Goal: Information Seeking & Learning: Learn about a topic

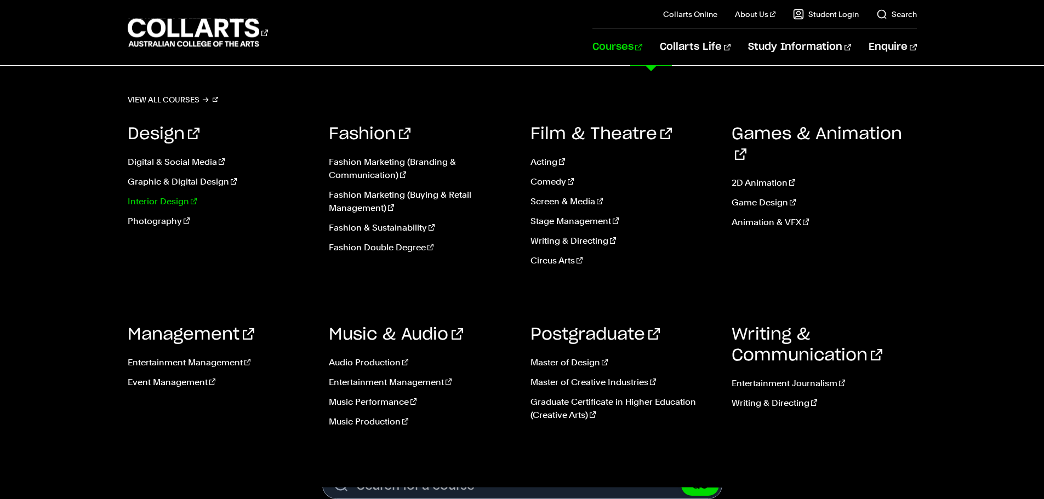
click at [169, 198] on link "Interior Design" at bounding box center [220, 201] width 185 height 13
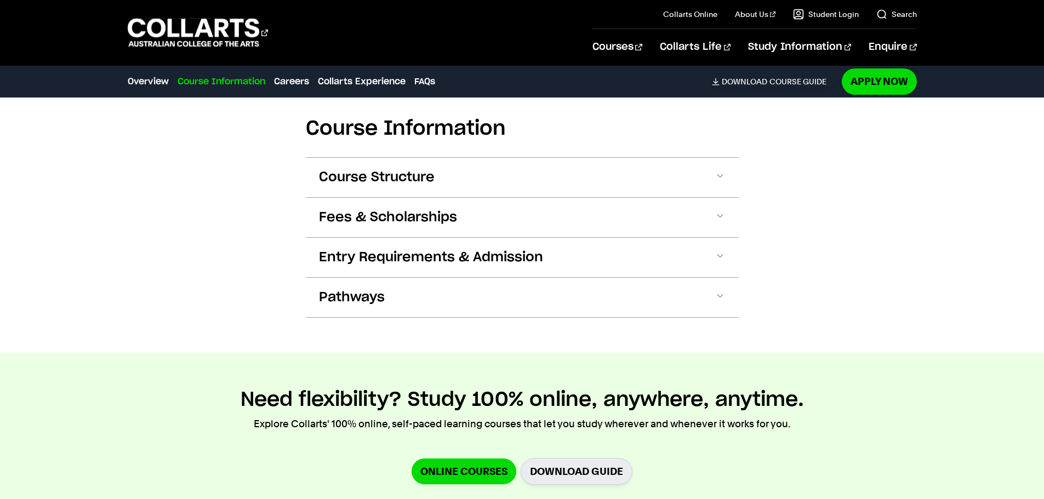
scroll to position [1209, 0]
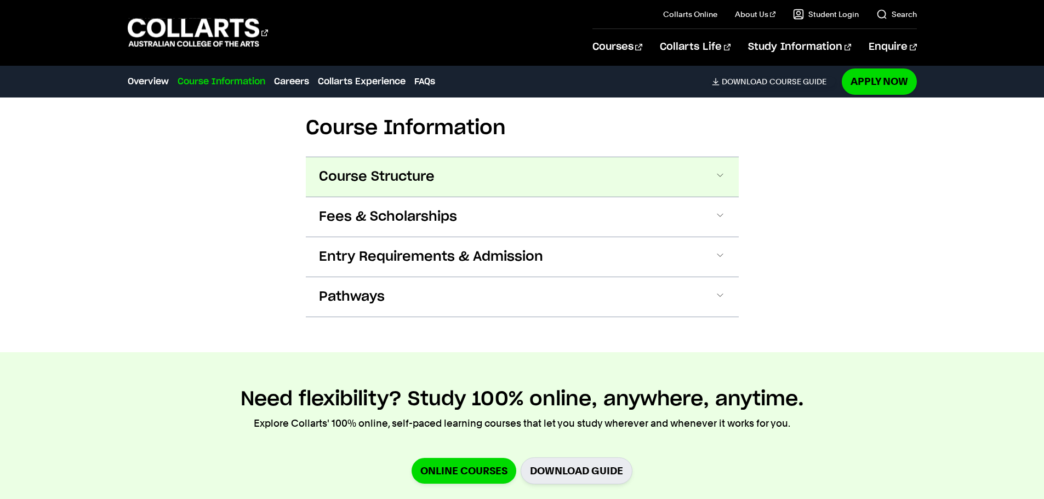
click at [401, 172] on span "Course Structure" at bounding box center [377, 177] width 116 height 18
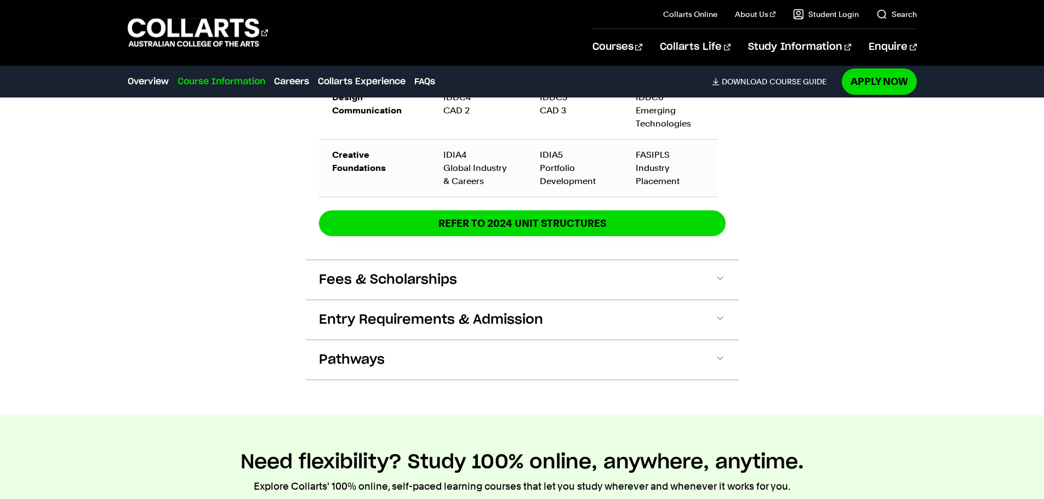
scroll to position [1857, 0]
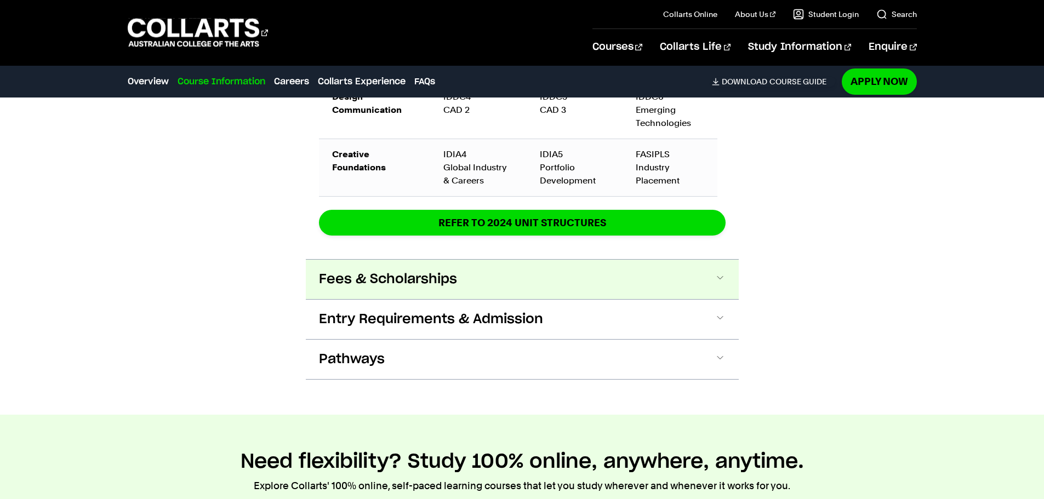
click at [721, 278] on span at bounding box center [720, 279] width 11 height 14
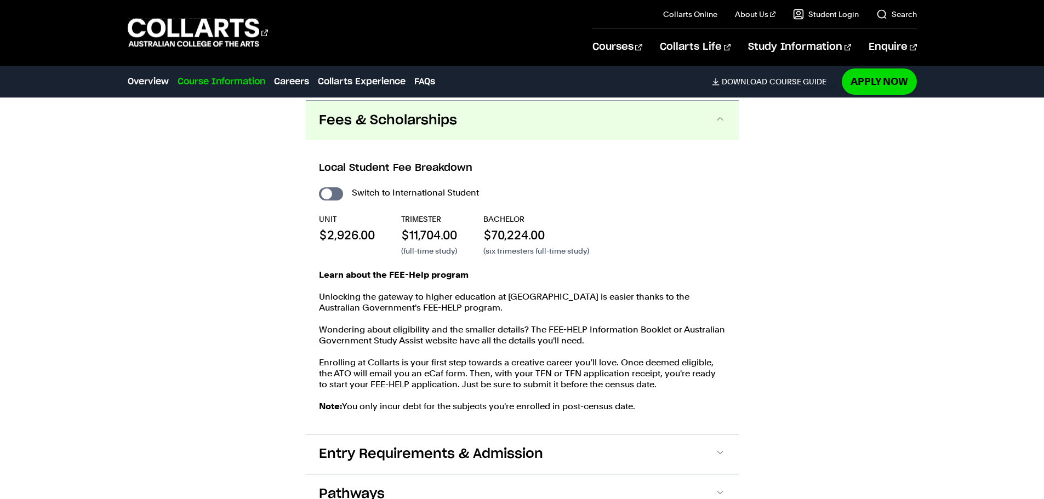
scroll to position [2018, 0]
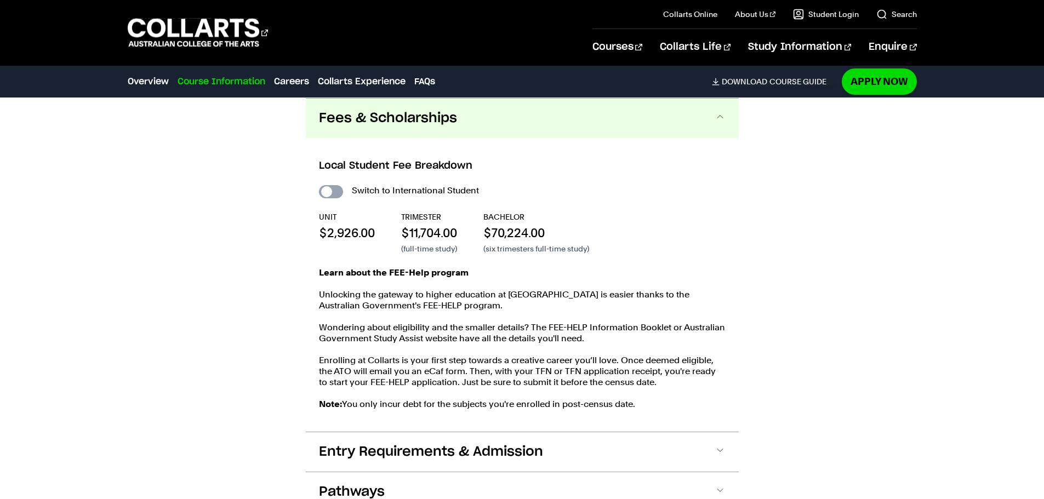
click at [328, 185] on input "International Student" at bounding box center [331, 191] width 24 height 13
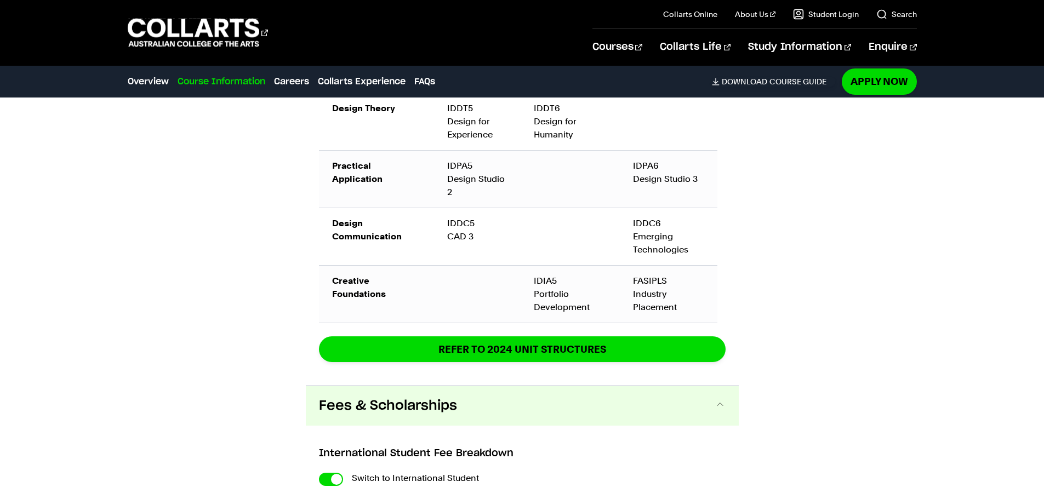
checkbox input "true"
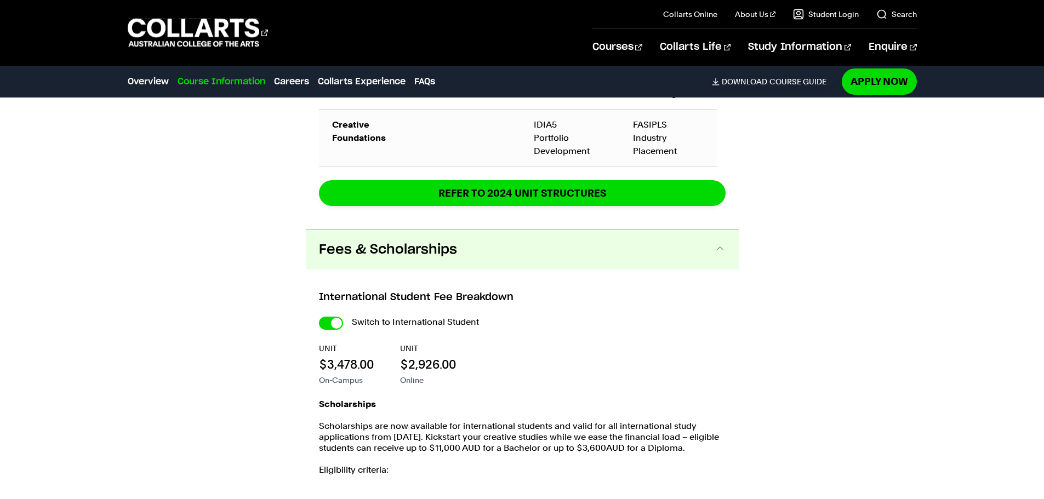
scroll to position [2180, 0]
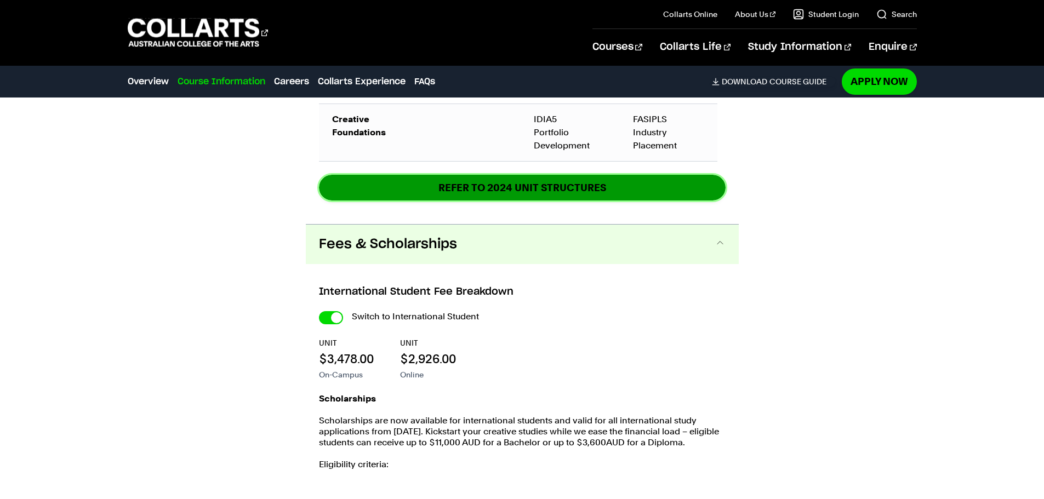
click at [0, 0] on link "REFER TO 2024 unit structures" at bounding box center [0, 0] width 0 height 0
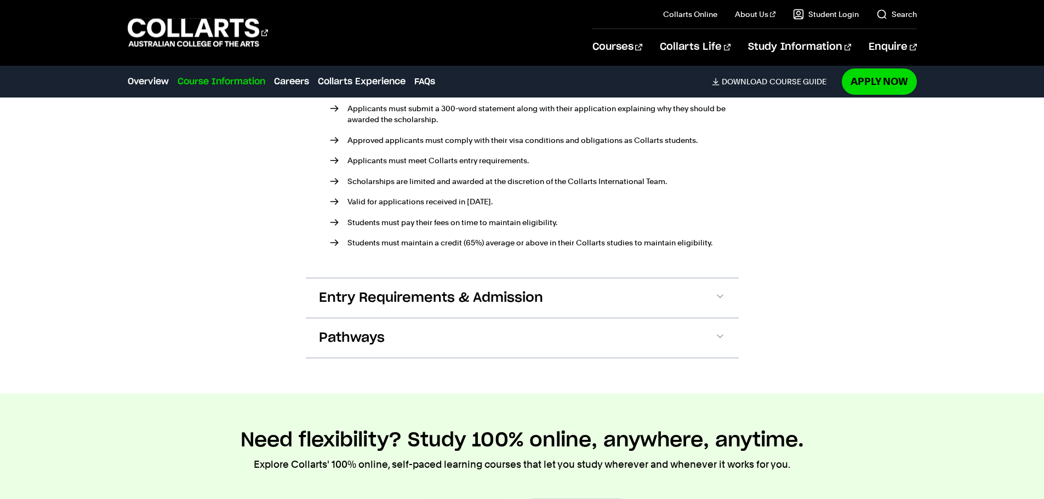
scroll to position [2597, 0]
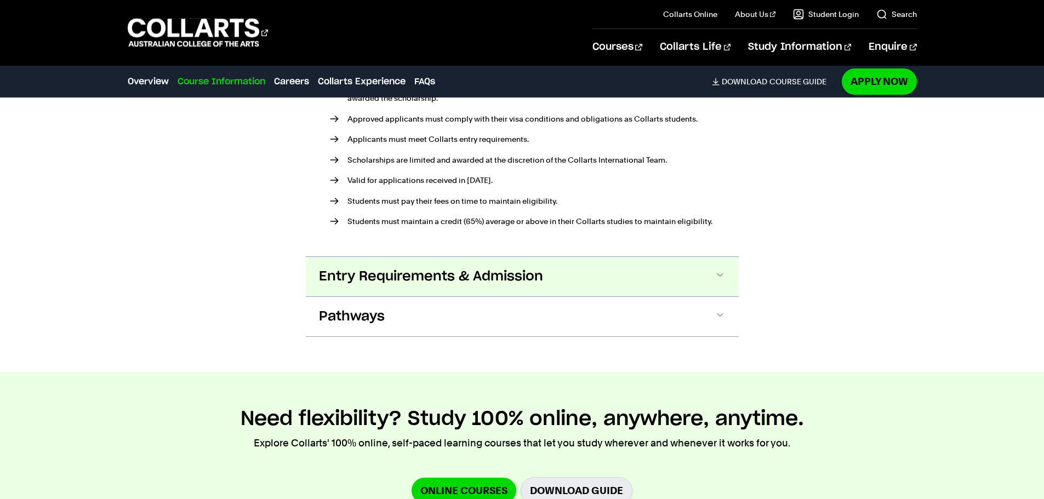
click at [0, 0] on span "Entry Requirements & Admission" at bounding box center [0, 0] width 0 height 0
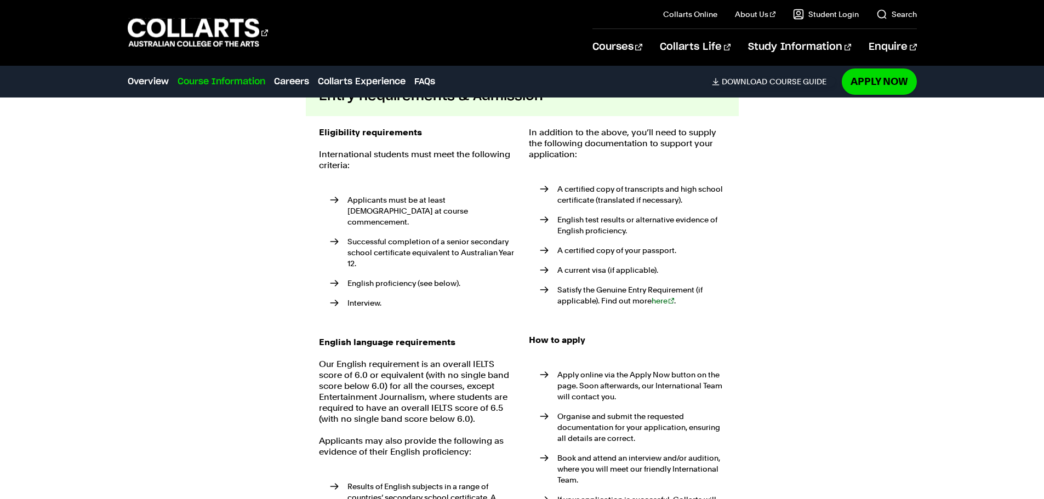
scroll to position [2778, 0]
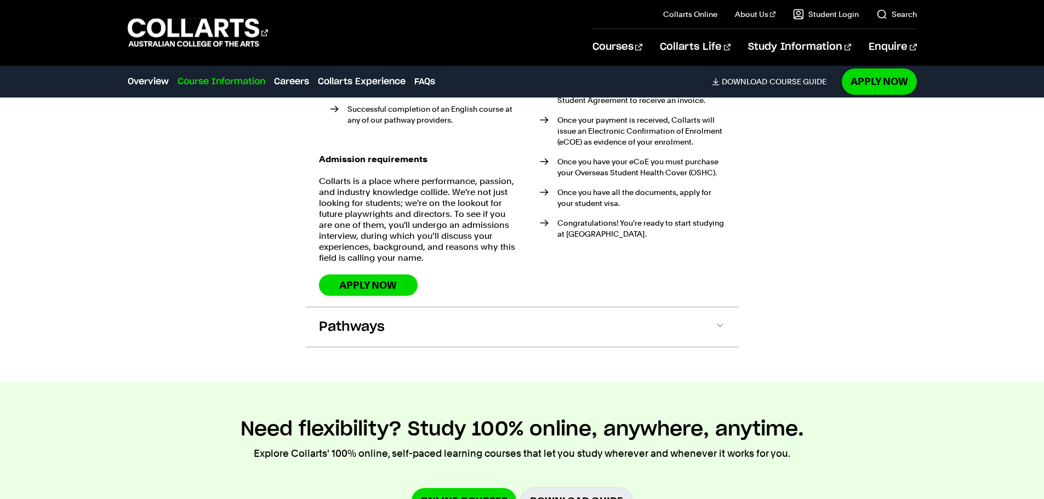
click at [0, 0] on button "Pathways" at bounding box center [0, 0] width 0 height 0
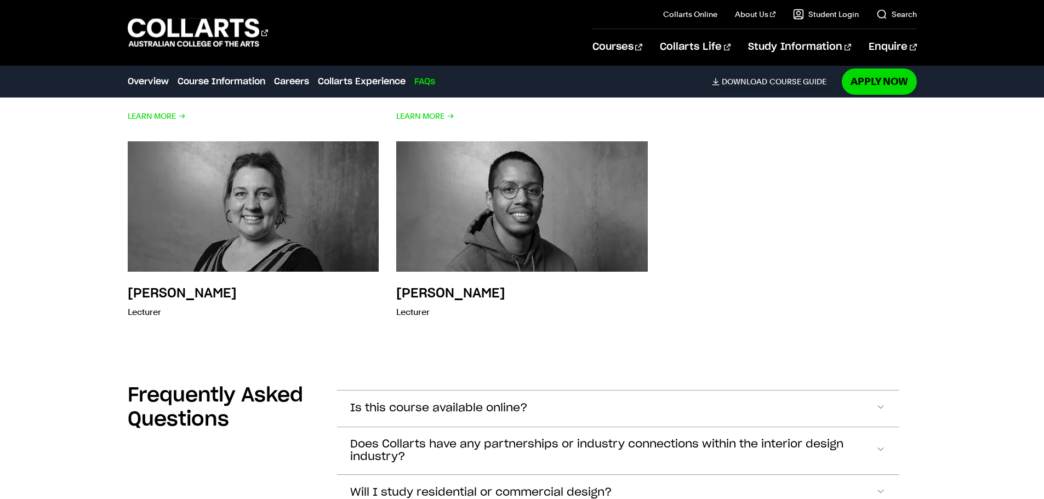
scroll to position [6246, 0]
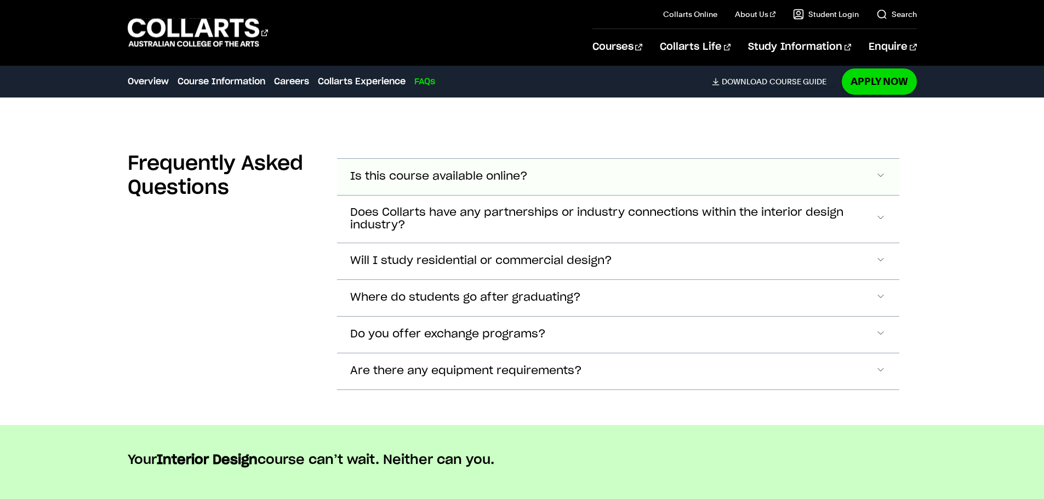
click at [889, 159] on button "Is this course available online?" at bounding box center [618, 177] width 562 height 36
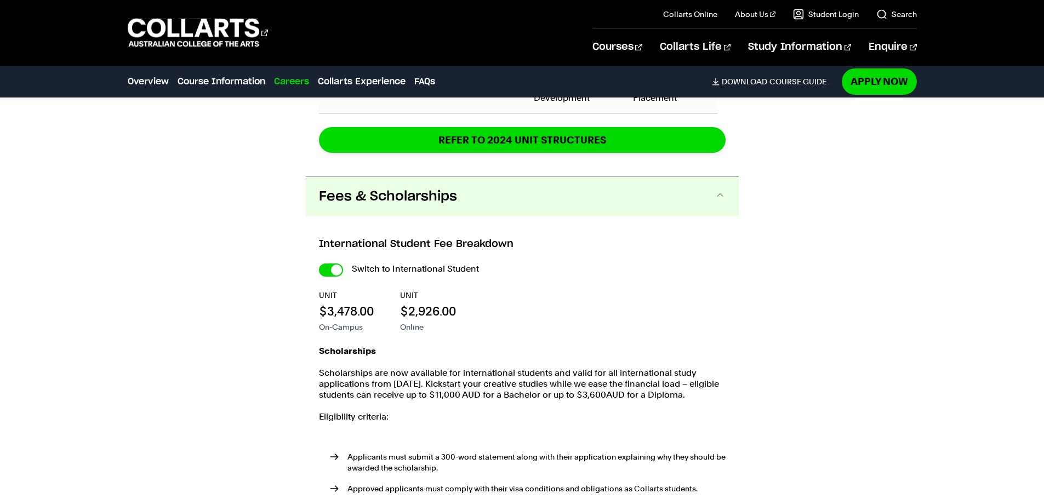
scroll to position [2228, 0]
